Goal: Contribute content

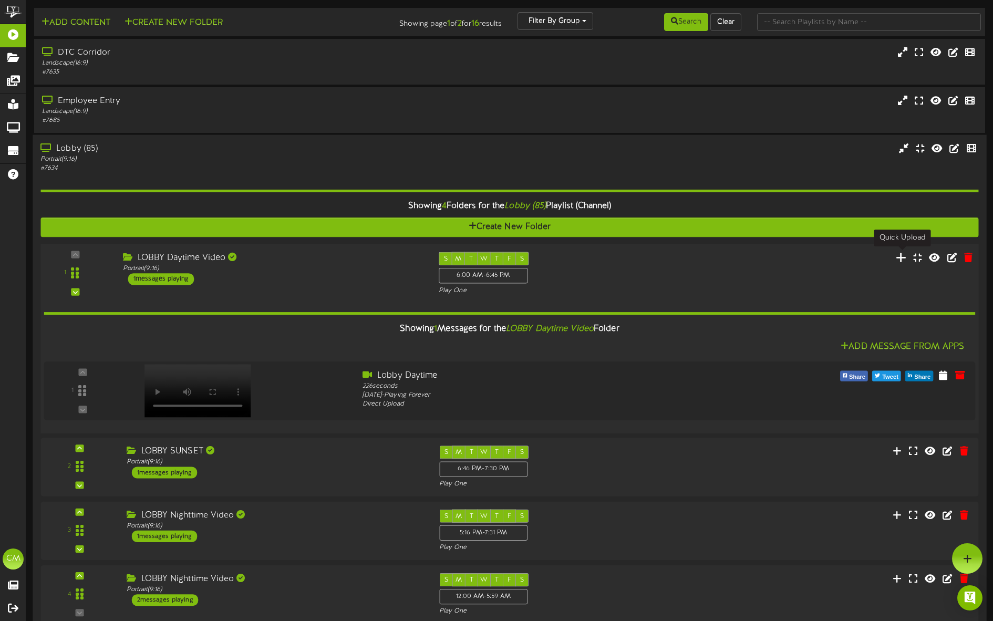
click at [900, 255] on icon at bounding box center [901, 257] width 11 height 12
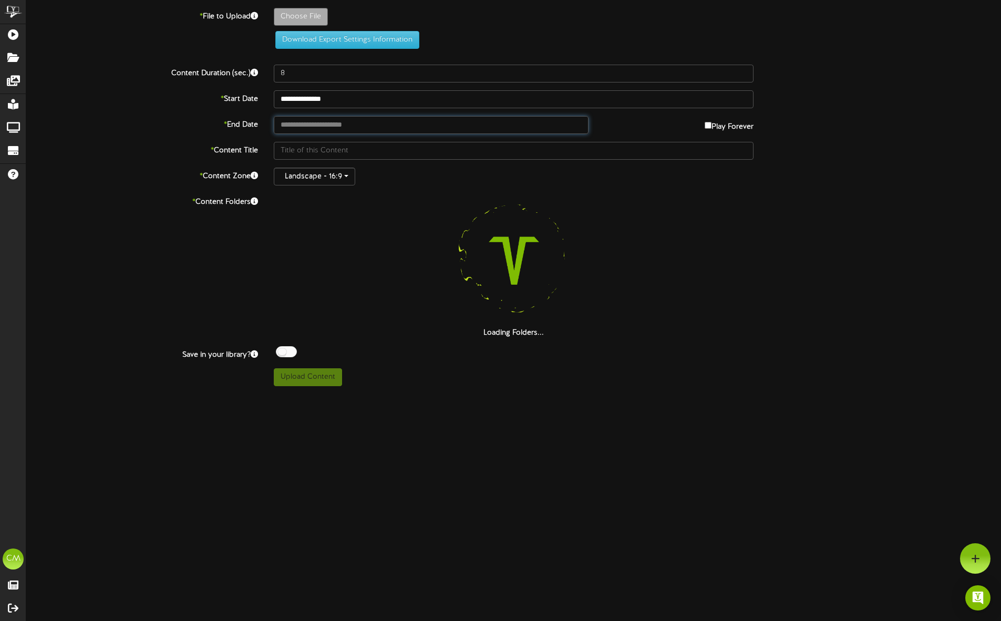
click at [346, 122] on input "text" at bounding box center [431, 125] width 314 height 18
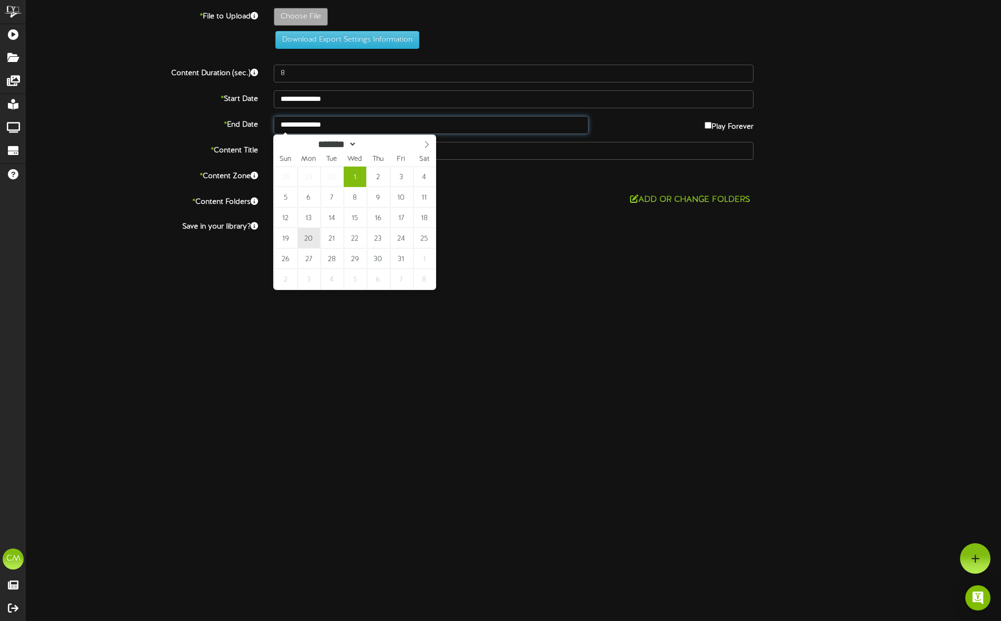
type input "**********"
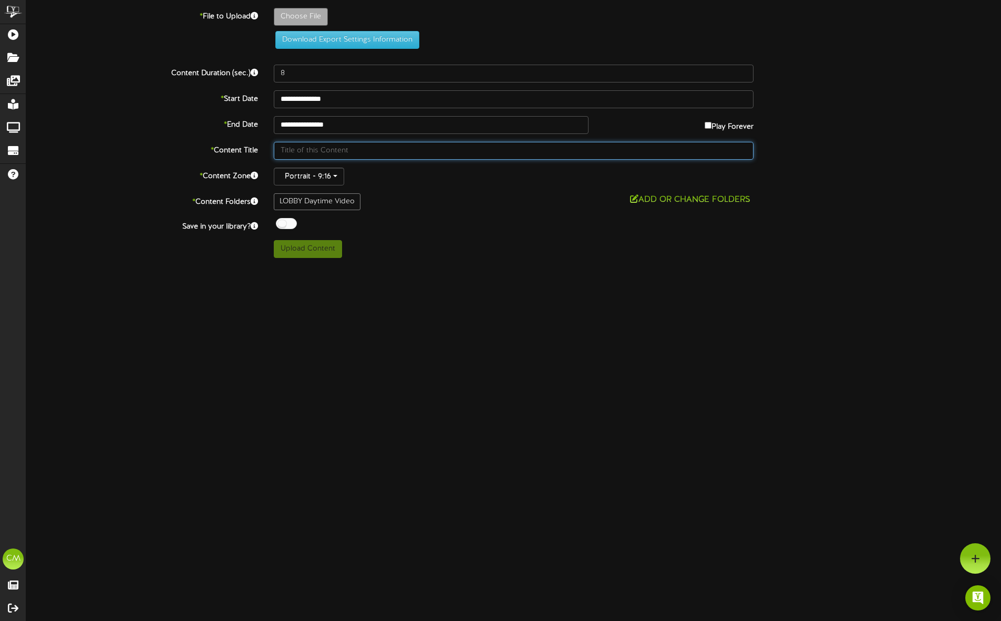
click at [304, 152] on input "text" at bounding box center [514, 151] width 480 height 18
type input "Oktoberfest Revel Video"
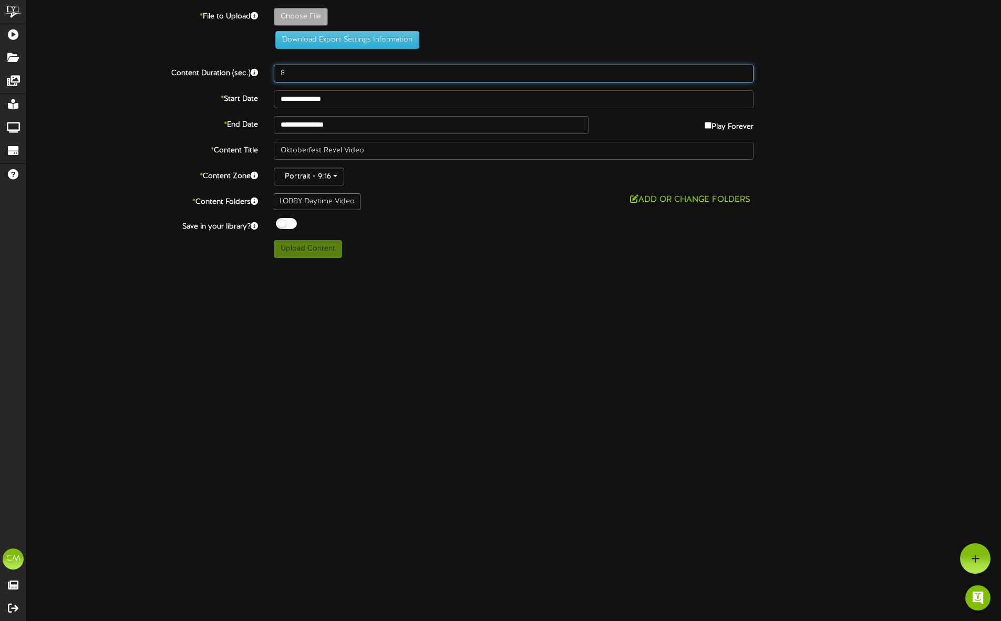
click at [304, 78] on input "8" at bounding box center [514, 74] width 480 height 18
click at [744, 72] on input "9" at bounding box center [514, 74] width 480 height 18
click at [744, 72] on input "10" at bounding box center [514, 74] width 480 height 18
click at [744, 72] on input "11" at bounding box center [514, 74] width 480 height 18
click at [744, 72] on input "12" at bounding box center [514, 74] width 480 height 18
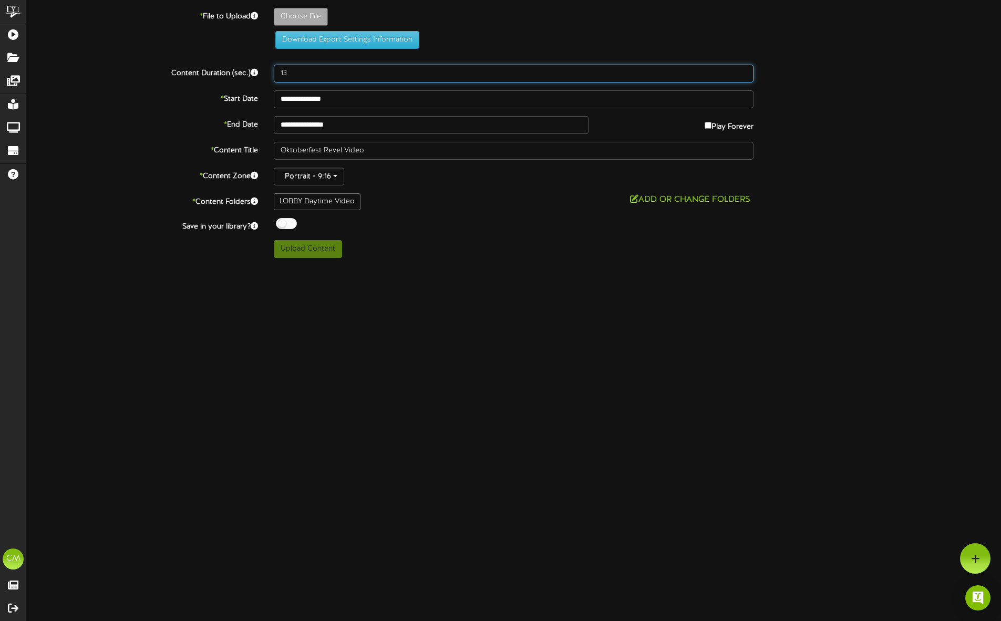
click at [744, 72] on input "13" at bounding box center [514, 74] width 480 height 18
click at [744, 72] on input "14" at bounding box center [514, 74] width 480 height 18
type input "15"
click at [744, 72] on input "15" at bounding box center [514, 74] width 480 height 18
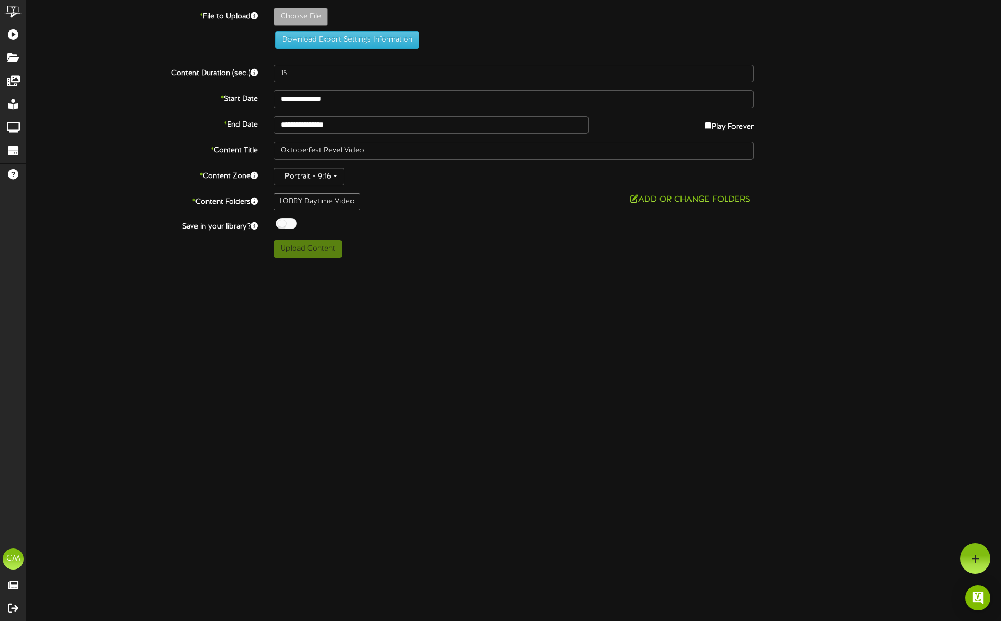
click at [858, 130] on div "**********" at bounding box center [513, 125] width 991 height 18
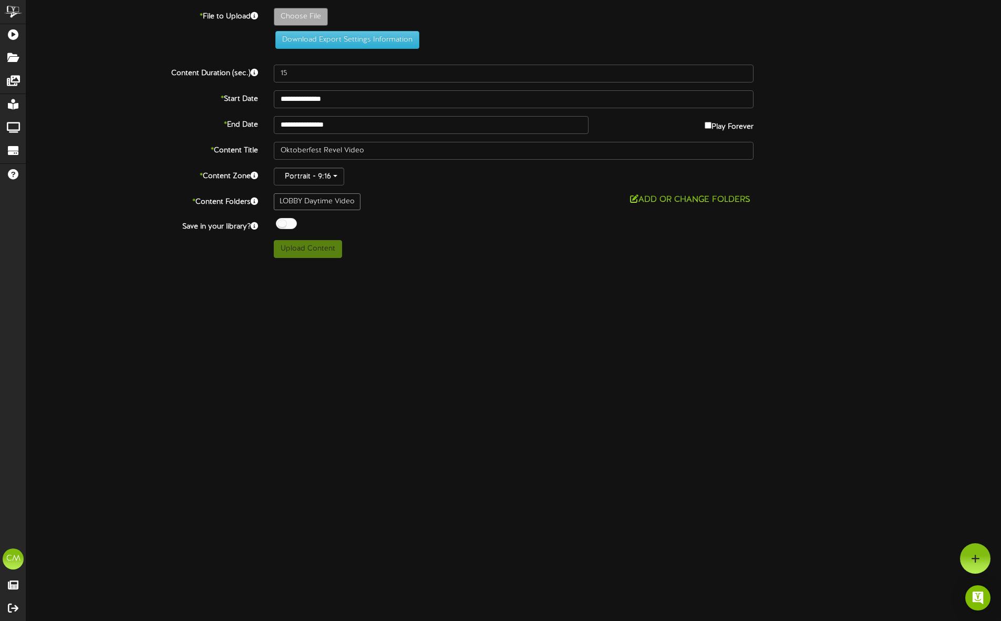
click at [256, 18] on icon at bounding box center [254, 15] width 7 height 7
click at [129, 65] on label "Content Duration (sec.)" at bounding box center [141, 72] width 247 height 14
click at [304, 6] on div "**********" at bounding box center [513, 129] width 975 height 258
click at [254, 16] on icon at bounding box center [254, 15] width 7 height 7
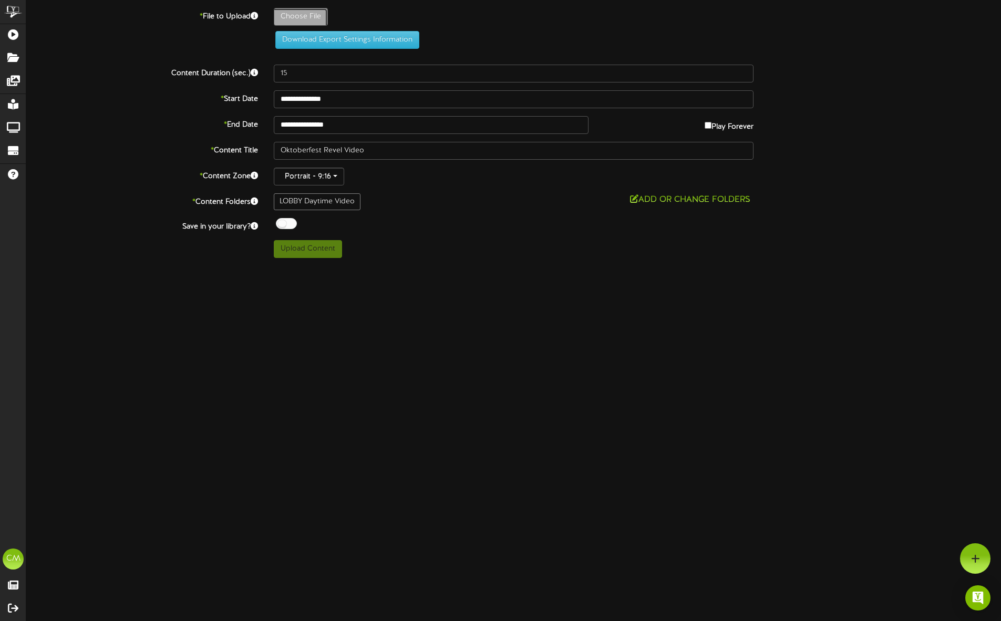
type input "**********"
type input "FMHB_OktoberfestRevelTV_LobbyVideo"
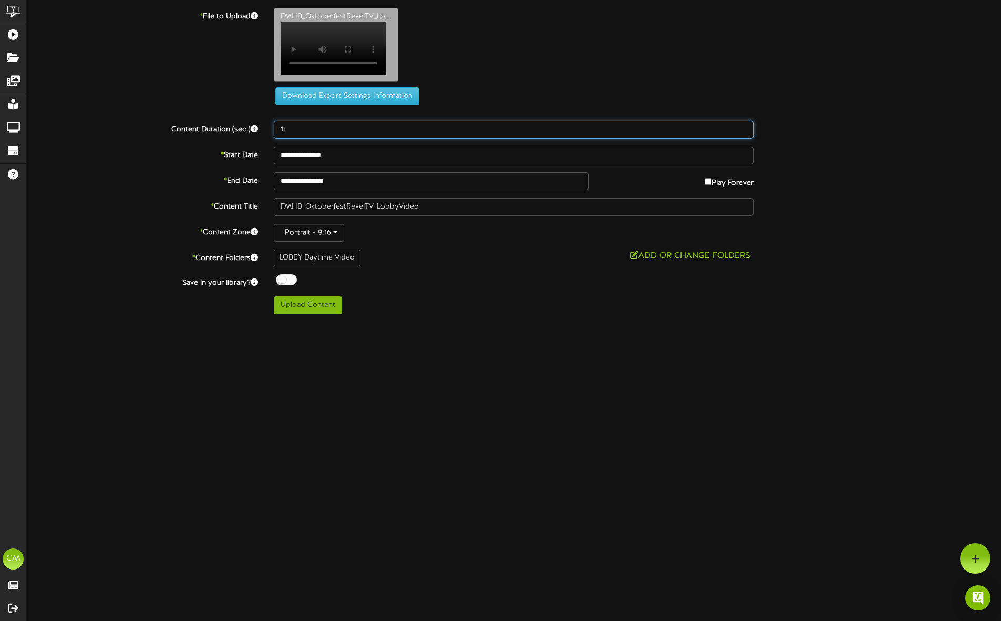
click at [743, 139] on input "11" at bounding box center [514, 130] width 480 height 18
type input "12"
click at [743, 139] on input "12" at bounding box center [514, 130] width 480 height 18
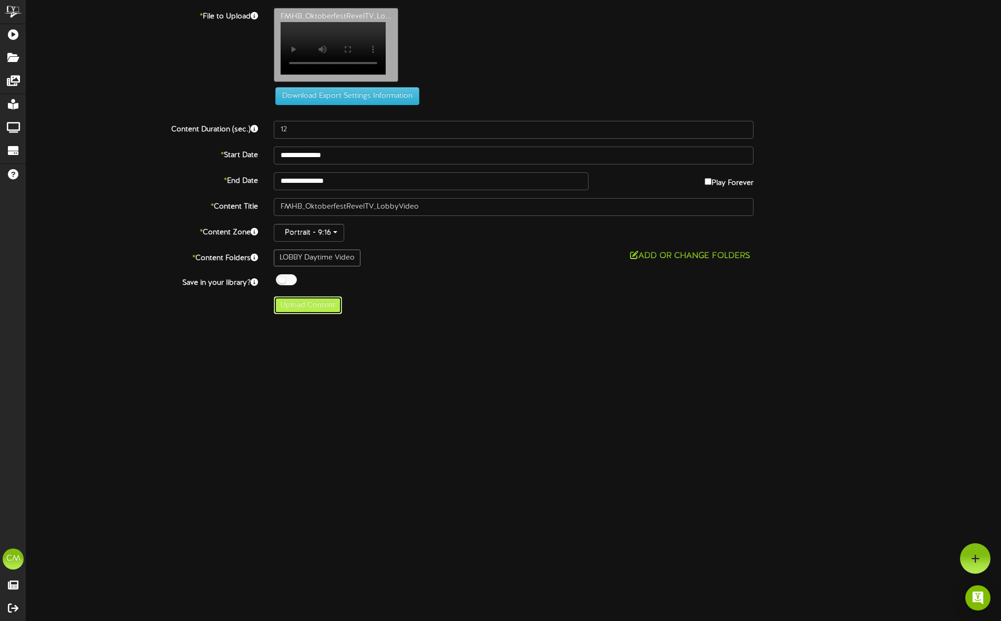
click at [323, 314] on button "Upload Content" at bounding box center [308, 305] width 68 height 18
